Goal: Transaction & Acquisition: Purchase product/service

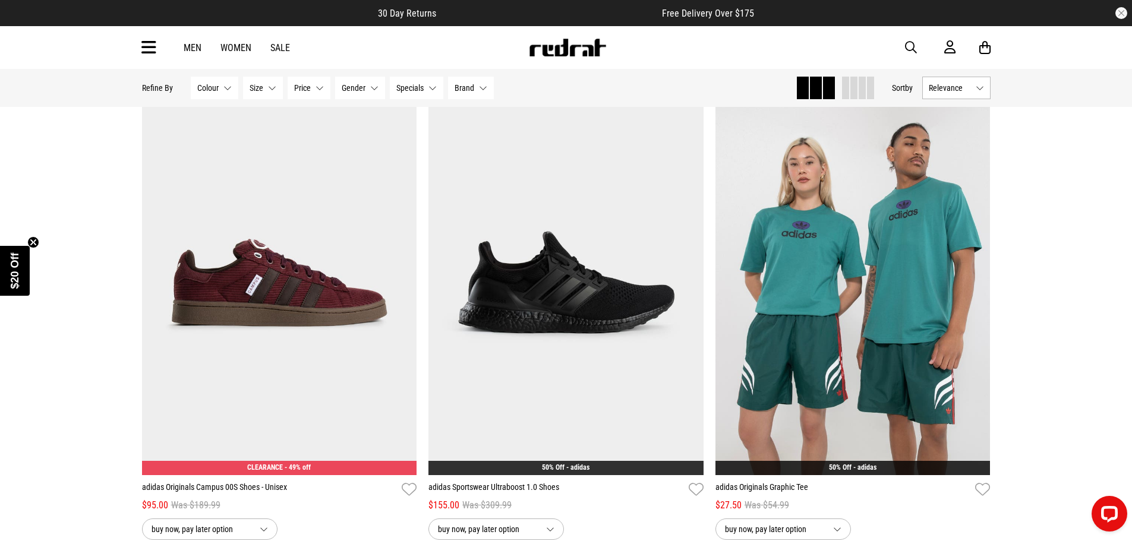
click at [195, 43] on link "Men" at bounding box center [193, 47] width 18 height 11
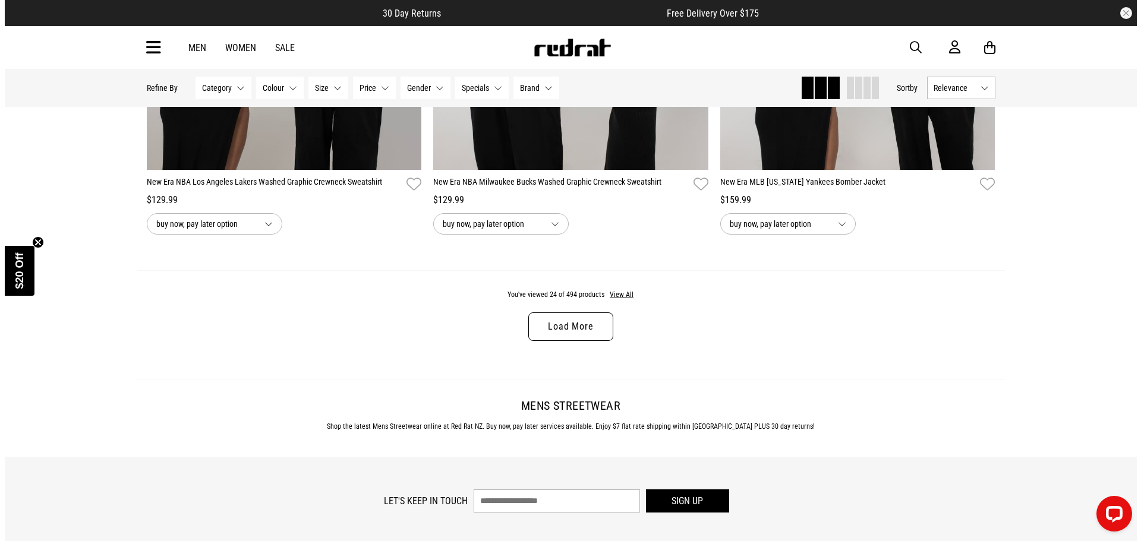
scroll to position [3744, 0]
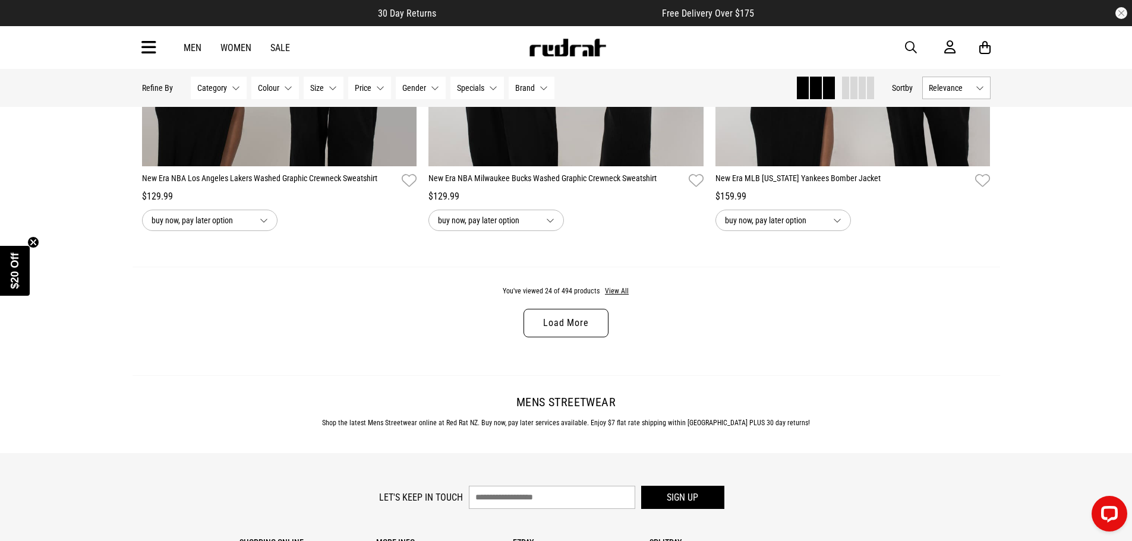
click at [146, 53] on icon at bounding box center [148, 48] width 15 height 20
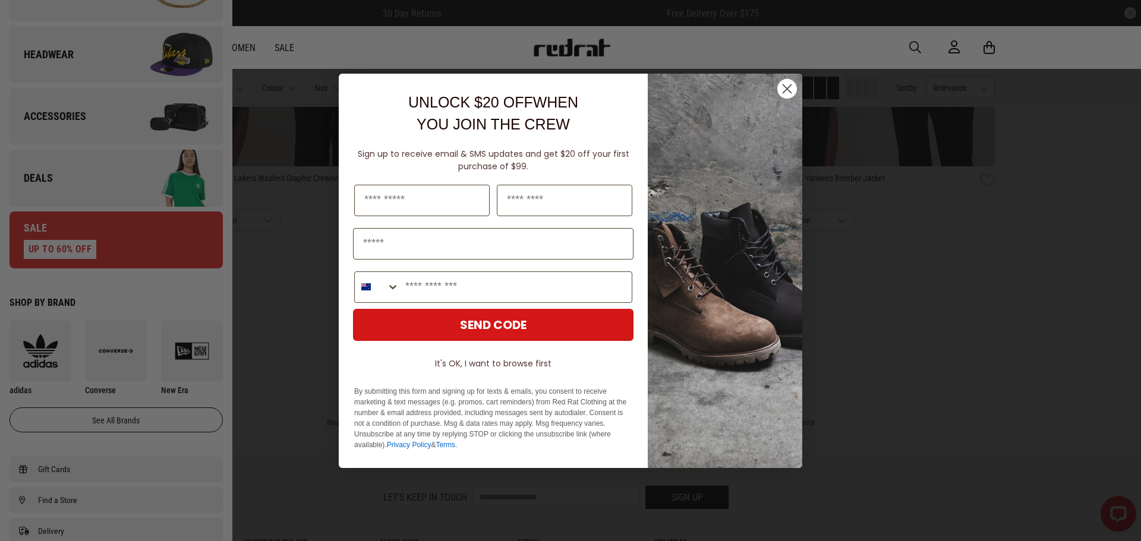
scroll to position [416, 0]
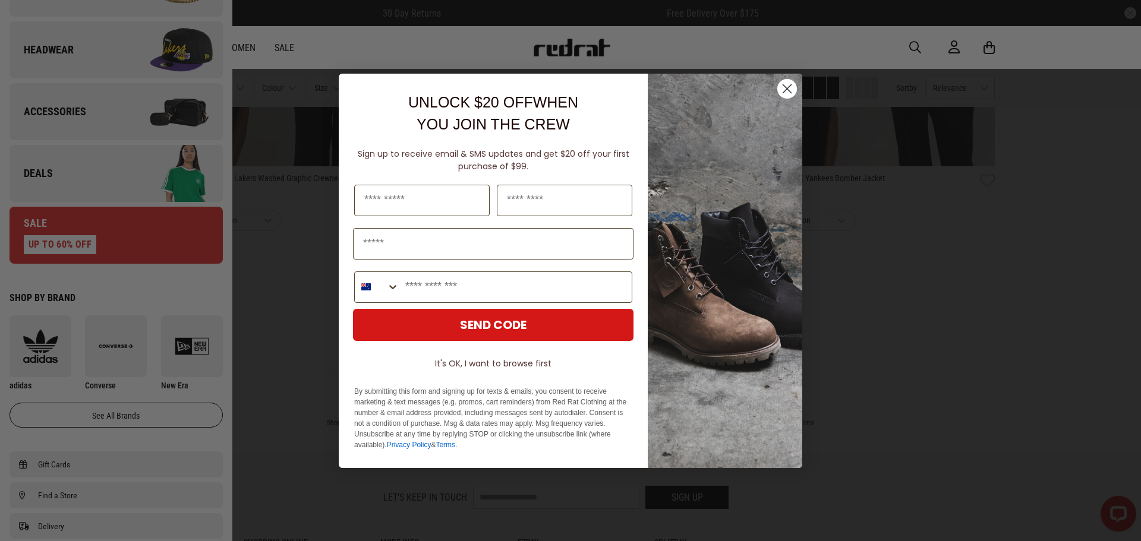
click at [790, 92] on icon "Close dialog" at bounding box center [787, 88] width 8 height 8
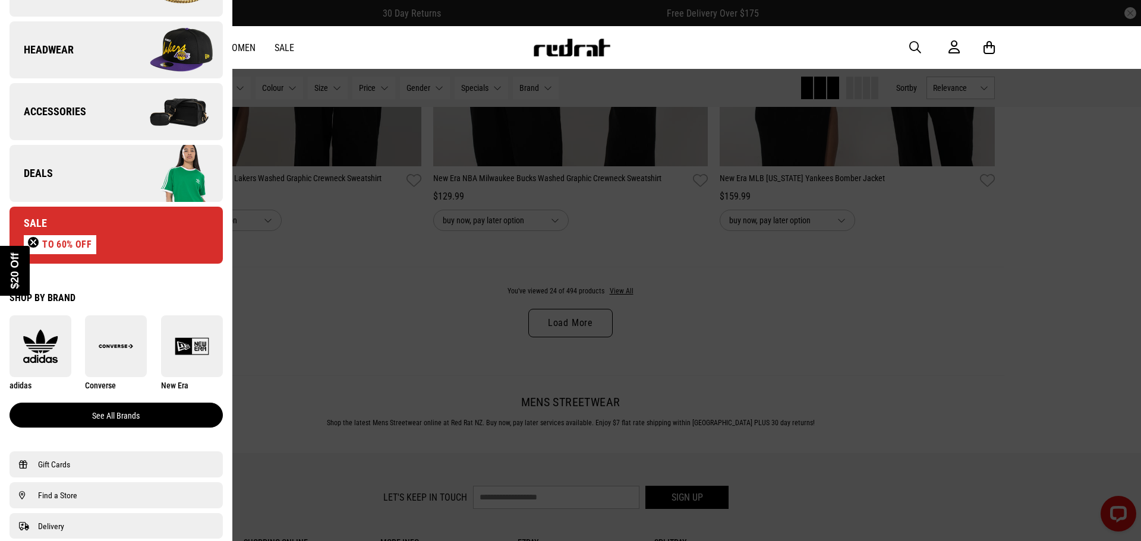
click at [137, 418] on link "See all brands" at bounding box center [116, 415] width 213 height 25
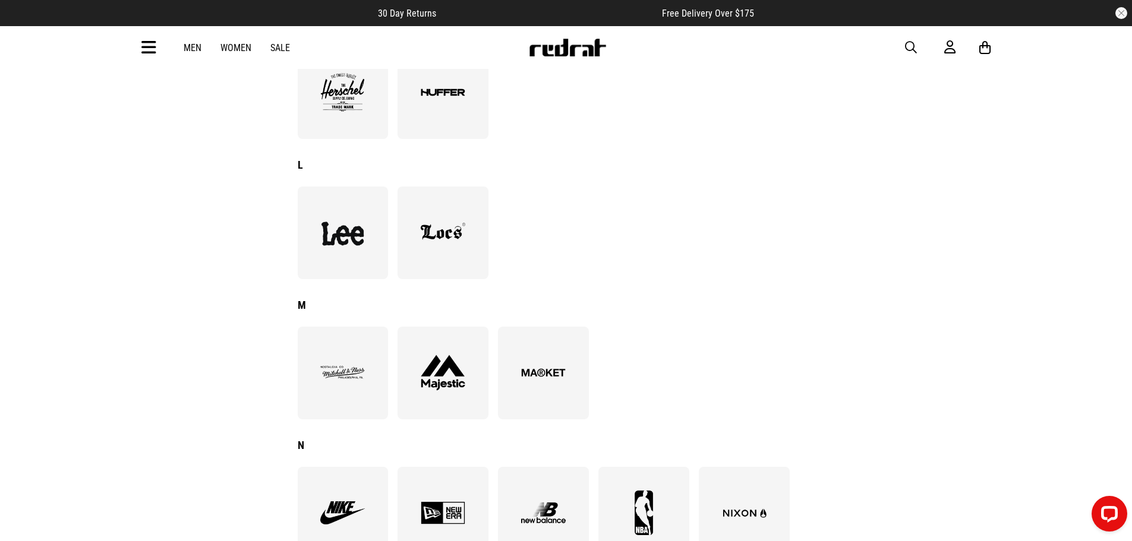
scroll to position [713, 0]
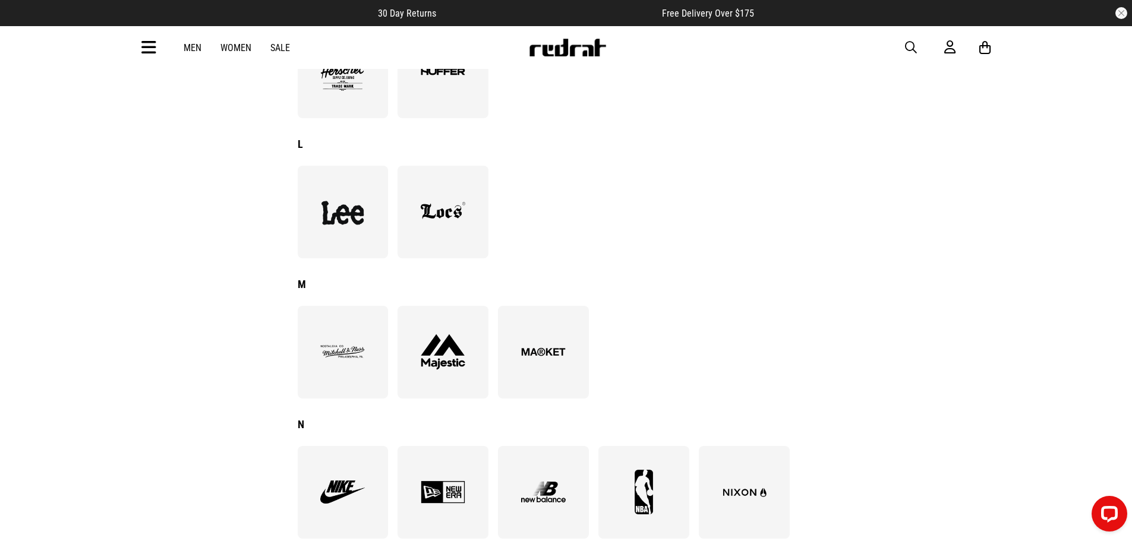
click at [319, 222] on img at bounding box center [342, 212] width 65 height 45
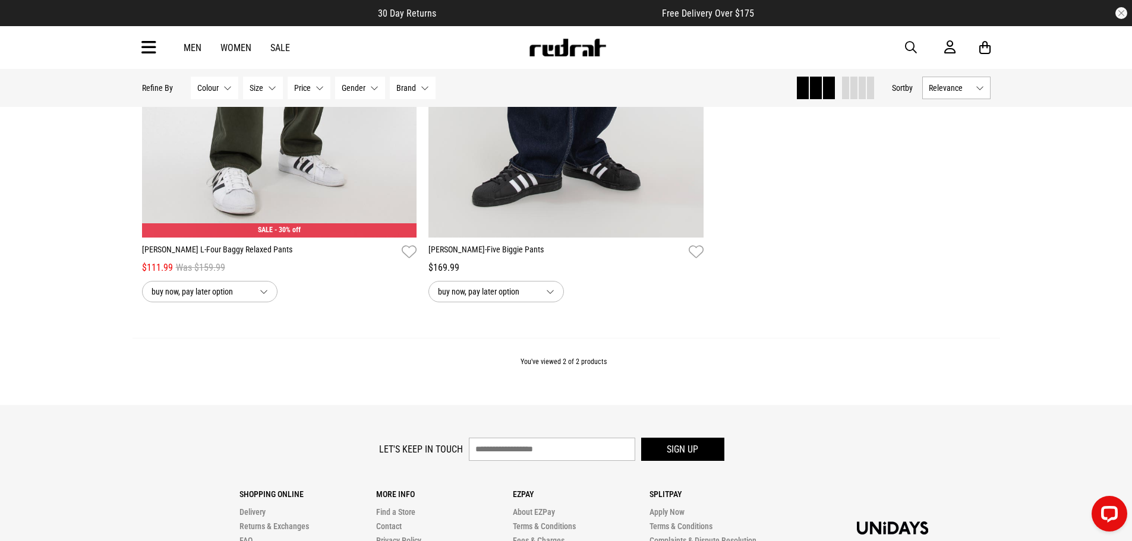
scroll to position [178, 0]
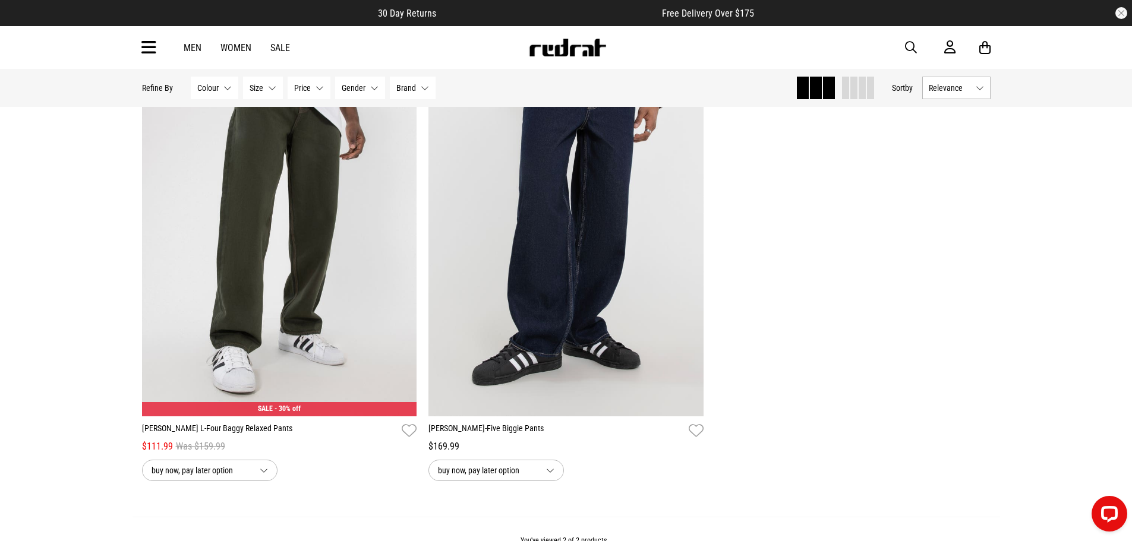
click at [285, 55] on div "Men Women Sale Sign in New Back Footwear Back Mens Back Womens Back Youth & Kid…" at bounding box center [567, 47] width 868 height 43
click at [273, 46] on link "Sale" at bounding box center [280, 47] width 20 height 11
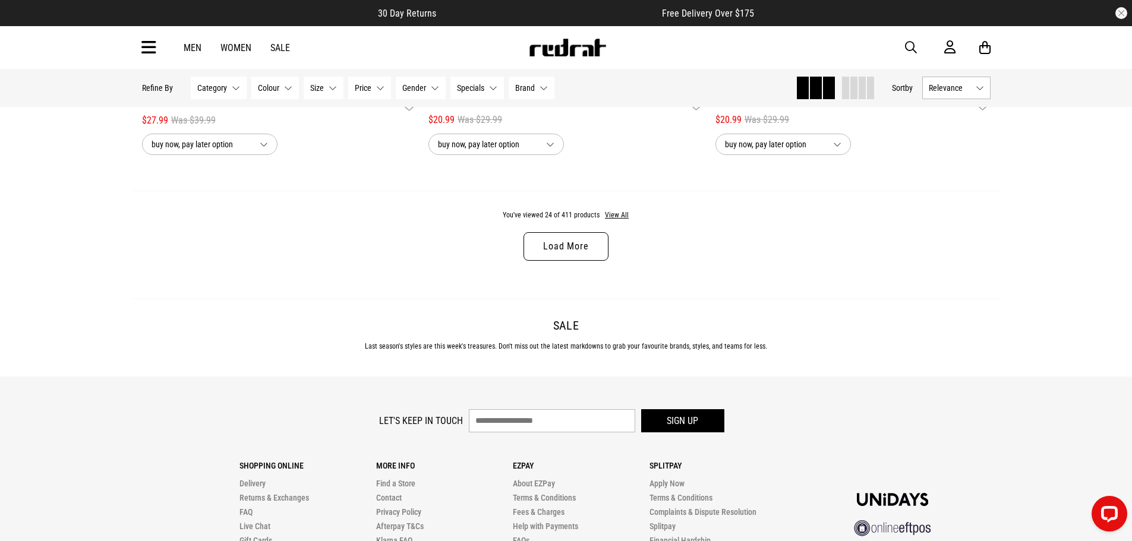
scroll to position [3634, 0]
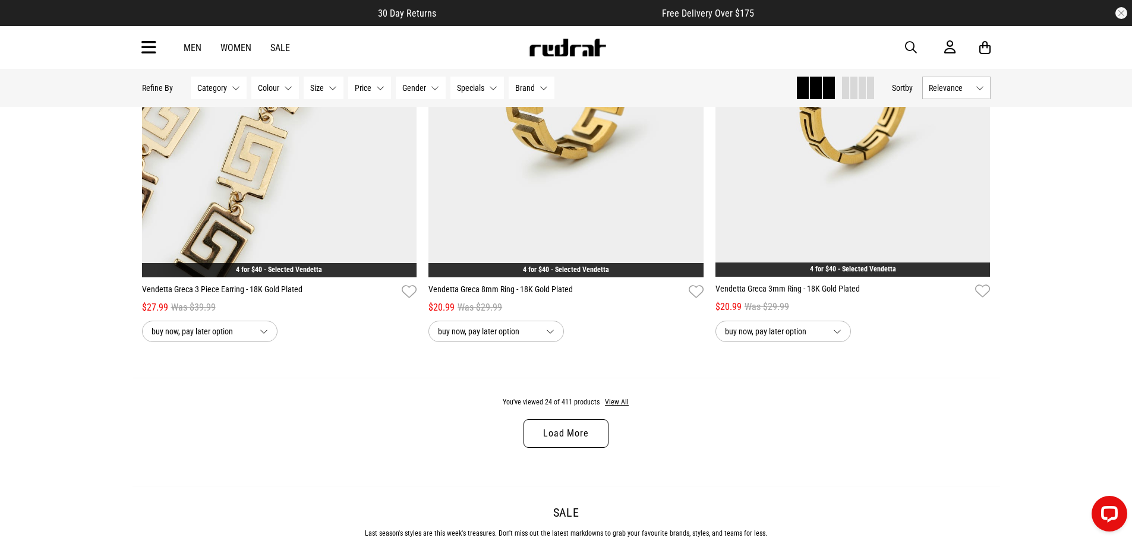
click at [591, 434] on link "Load More" at bounding box center [566, 434] width 84 height 29
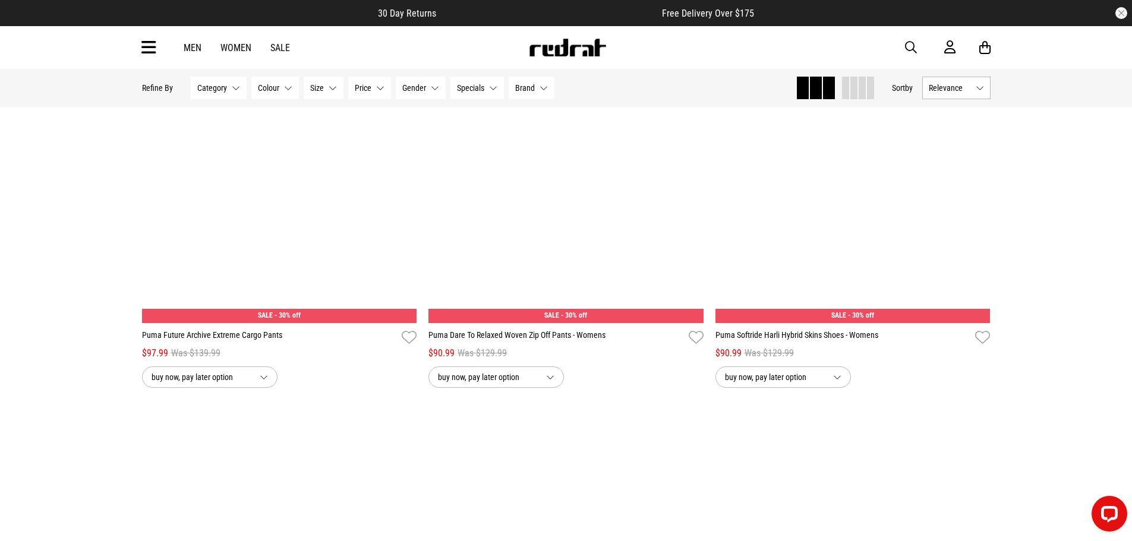
scroll to position [5774, 0]
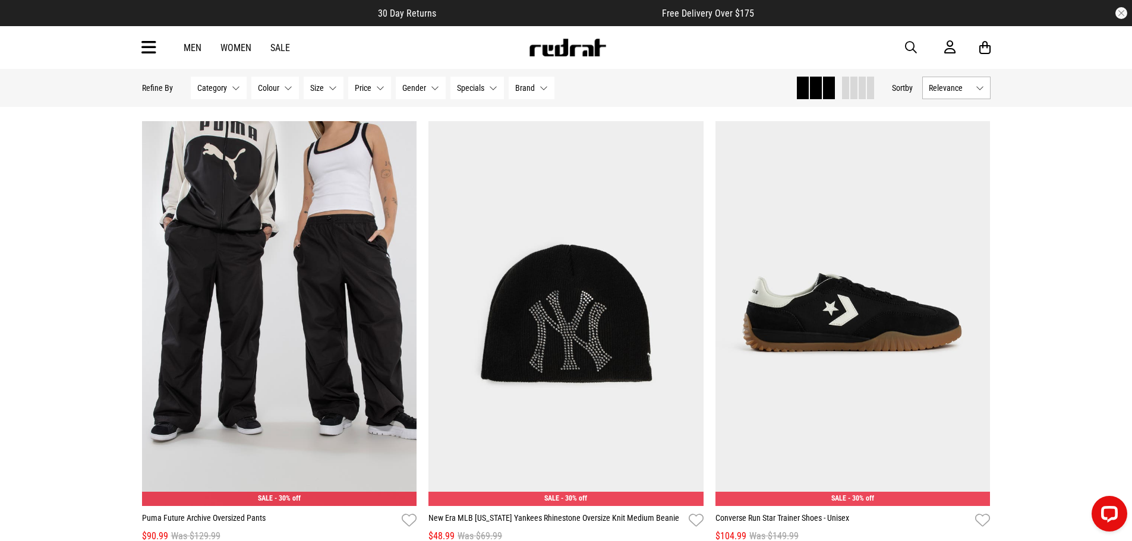
click at [412, 86] on span "Gender" at bounding box center [414, 88] width 24 height 10
click at [434, 143] on span "Mens" at bounding box center [431, 148] width 18 height 10
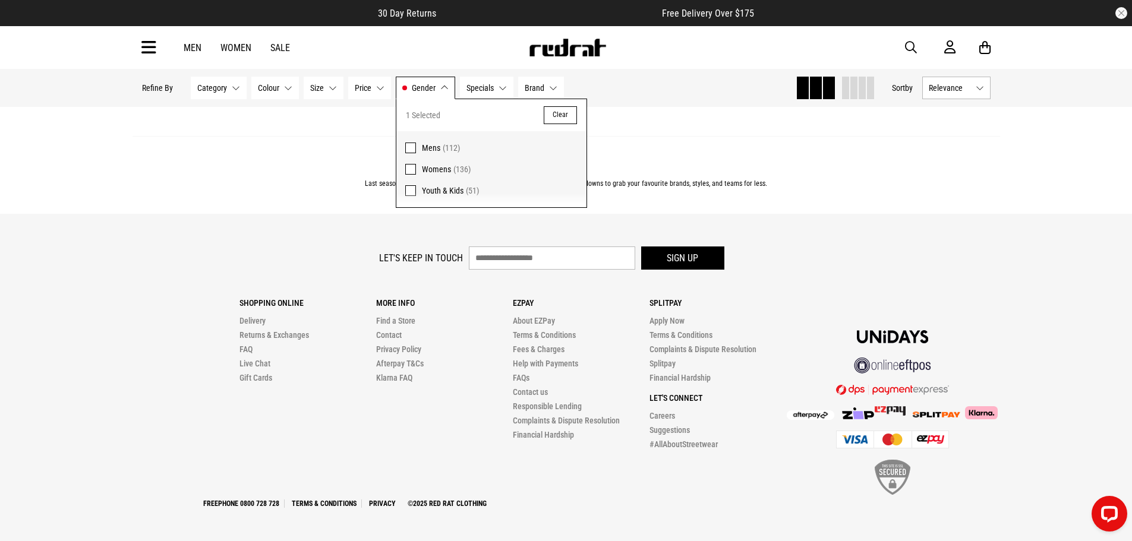
scroll to position [4004, 0]
click at [206, 164] on h2 "Sale" at bounding box center [566, 163] width 849 height 14
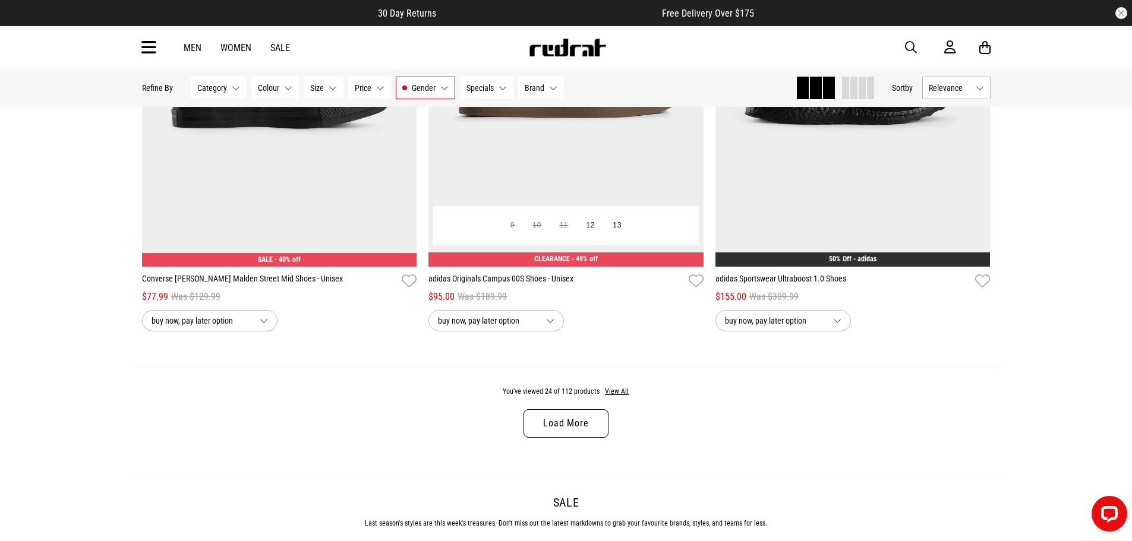
scroll to position [3648, 0]
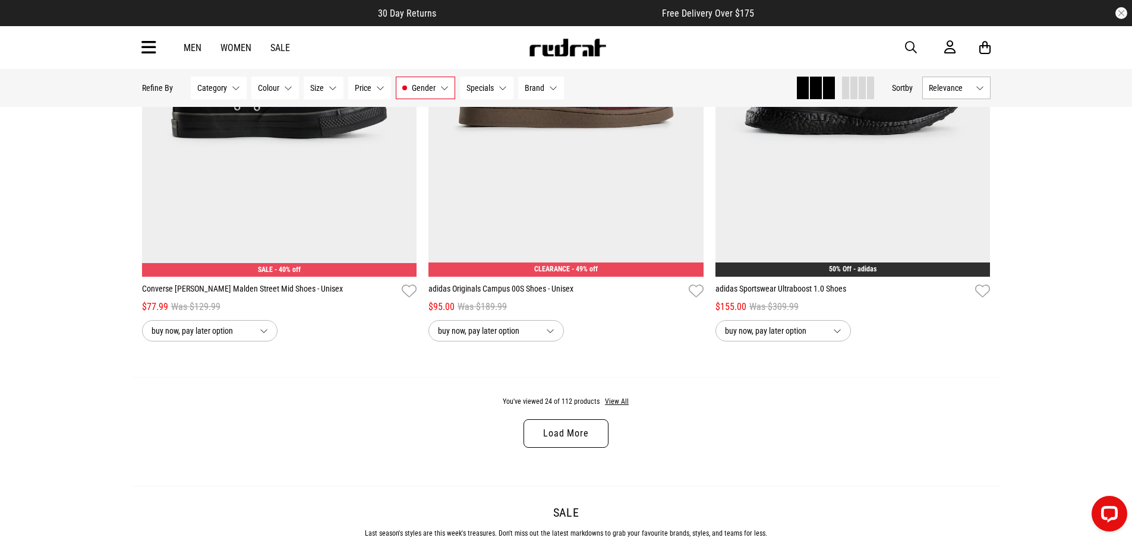
click at [571, 424] on div "You've viewed 24 of 112 products View All Load More" at bounding box center [567, 431] width 868 height 109
click at [571, 430] on link "Load More" at bounding box center [566, 434] width 84 height 29
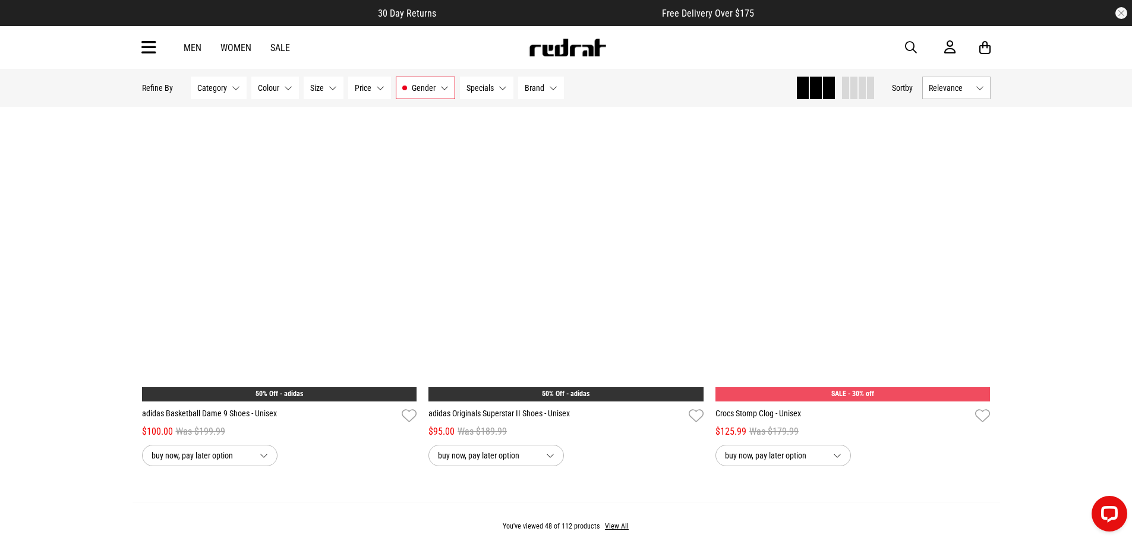
scroll to position [7690, 0]
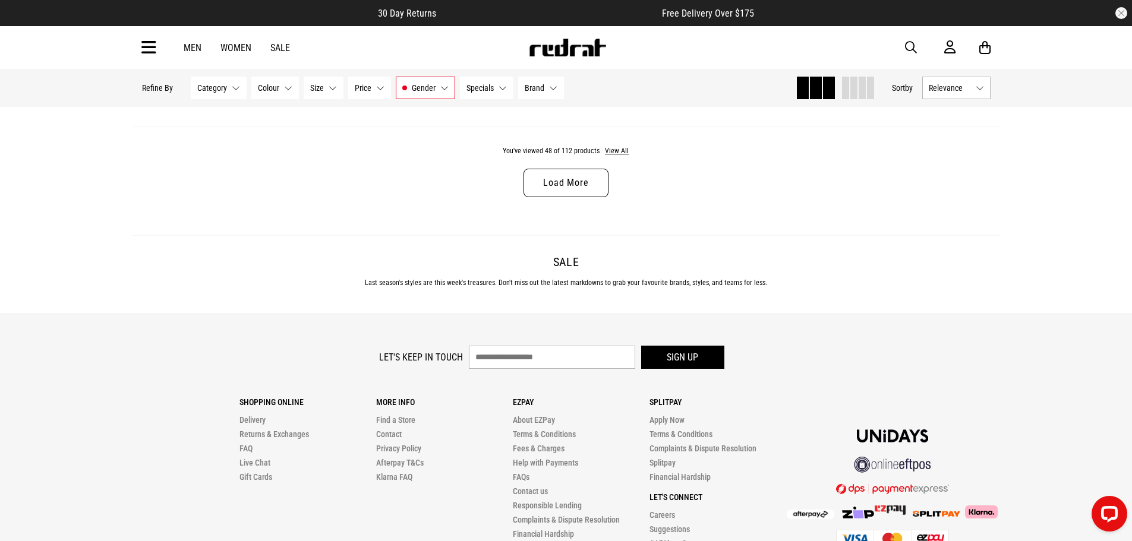
click at [573, 197] on link "Load More" at bounding box center [566, 183] width 84 height 29
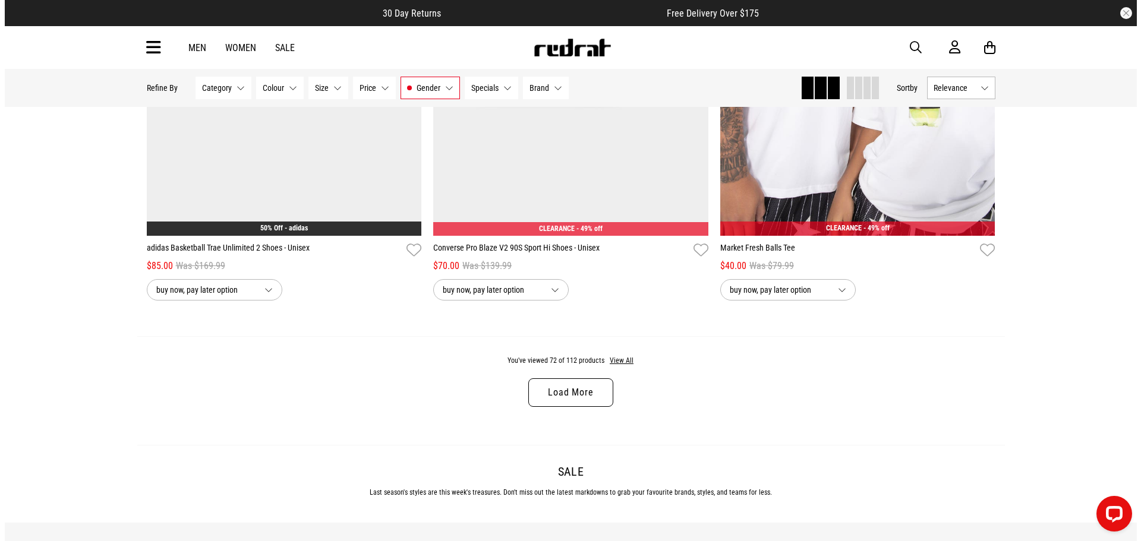
scroll to position [11434, 0]
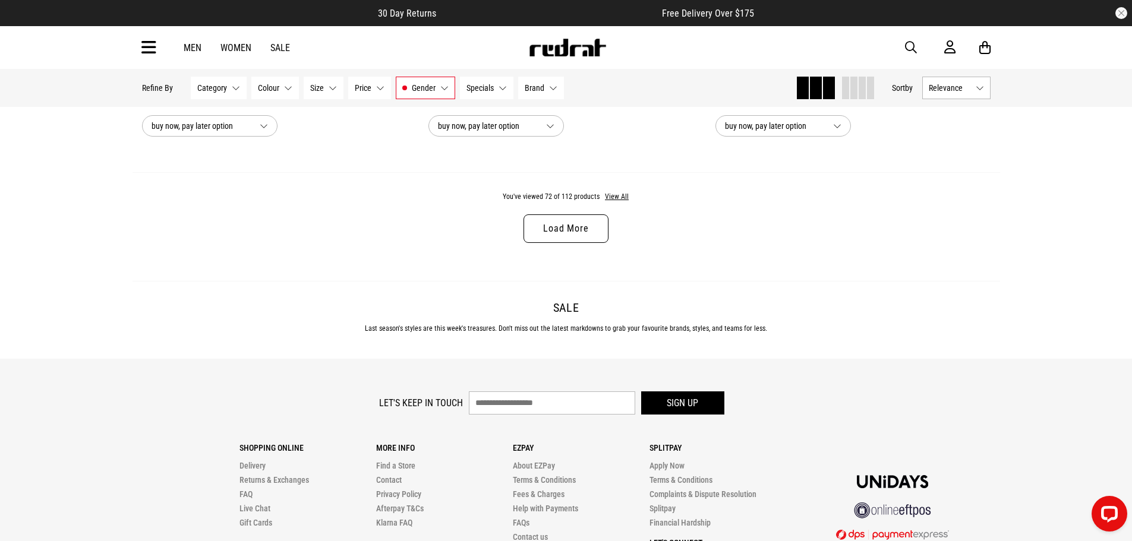
click at [150, 47] on icon at bounding box center [148, 48] width 15 height 20
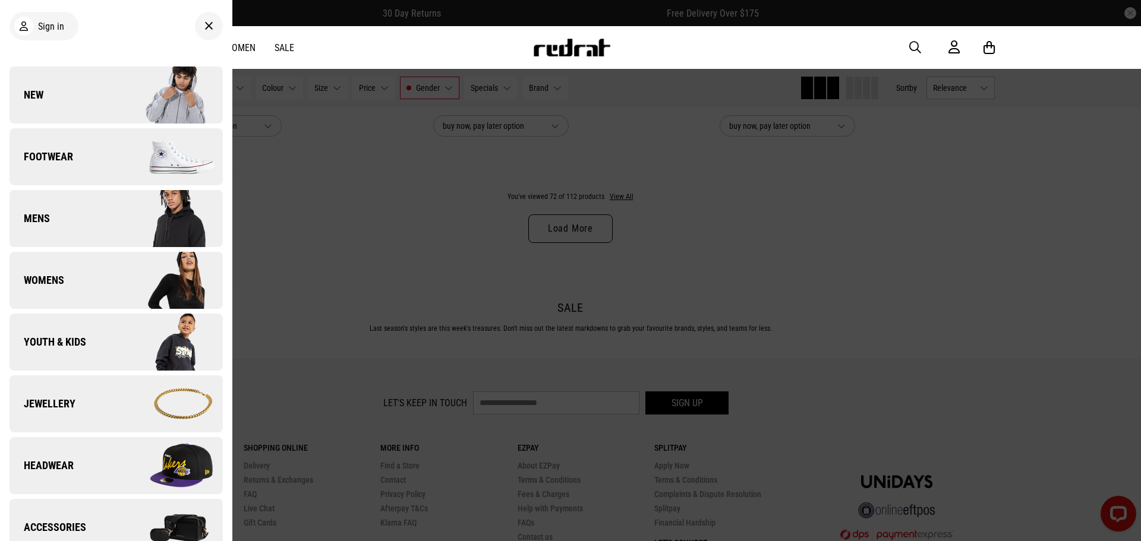
click at [136, 108] on img at bounding box center [169, 94] width 106 height 59
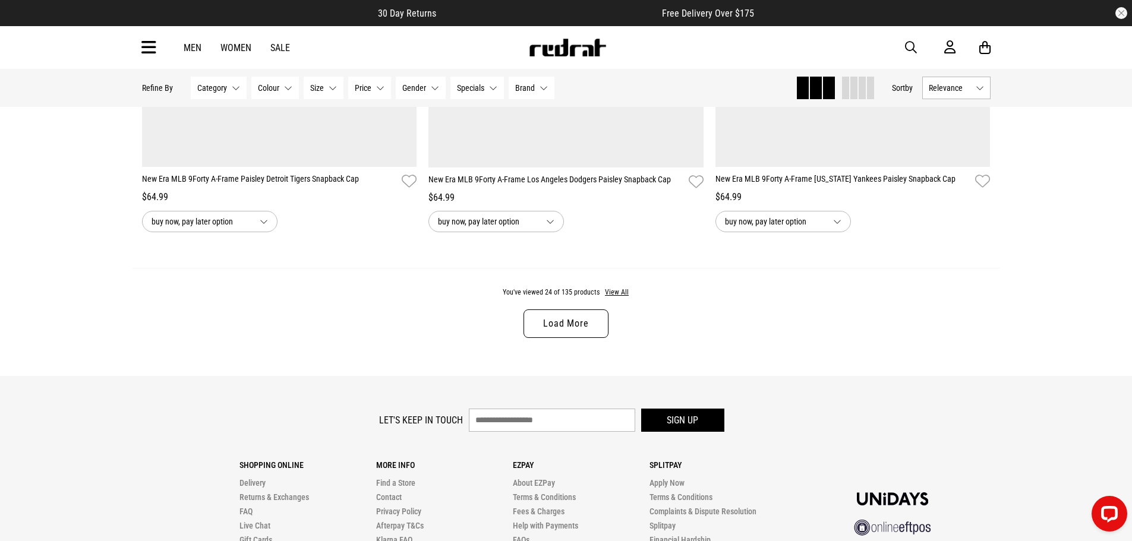
scroll to position [3863, 0]
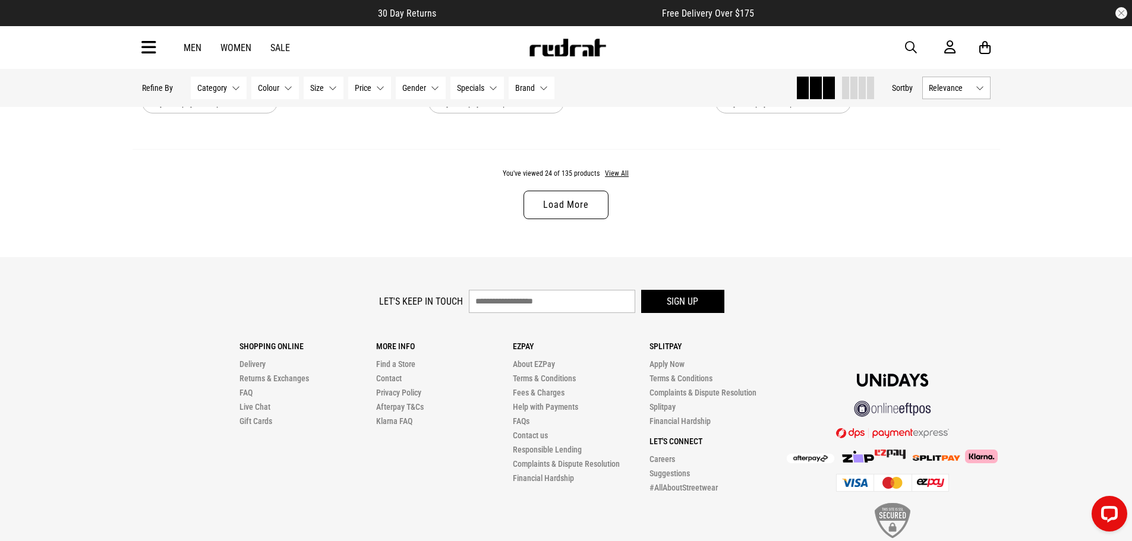
click at [568, 209] on link "Load More" at bounding box center [566, 205] width 84 height 29
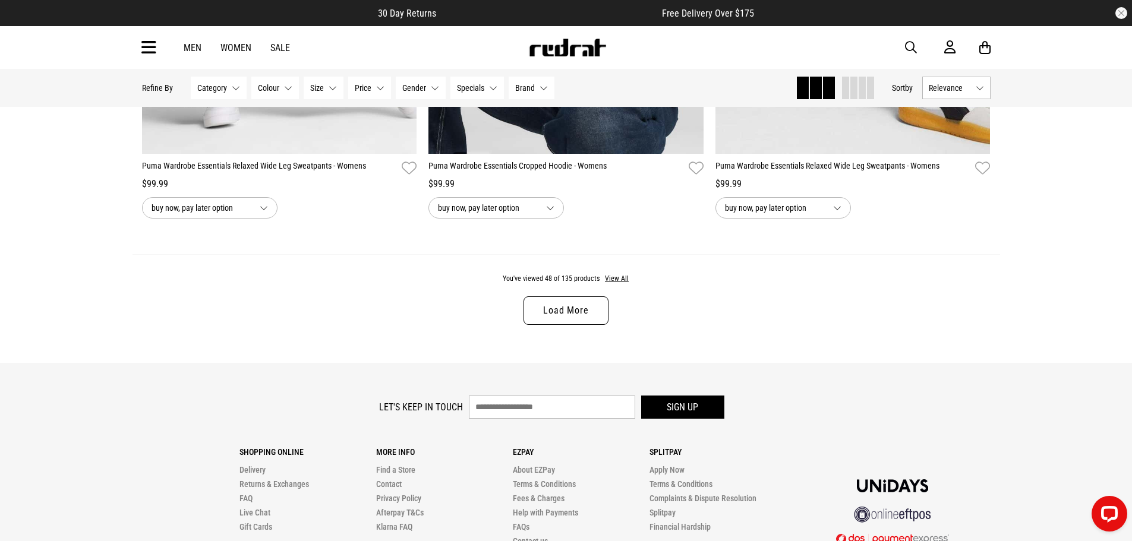
scroll to position [7708, 0]
